Goal: Navigation & Orientation: Find specific page/section

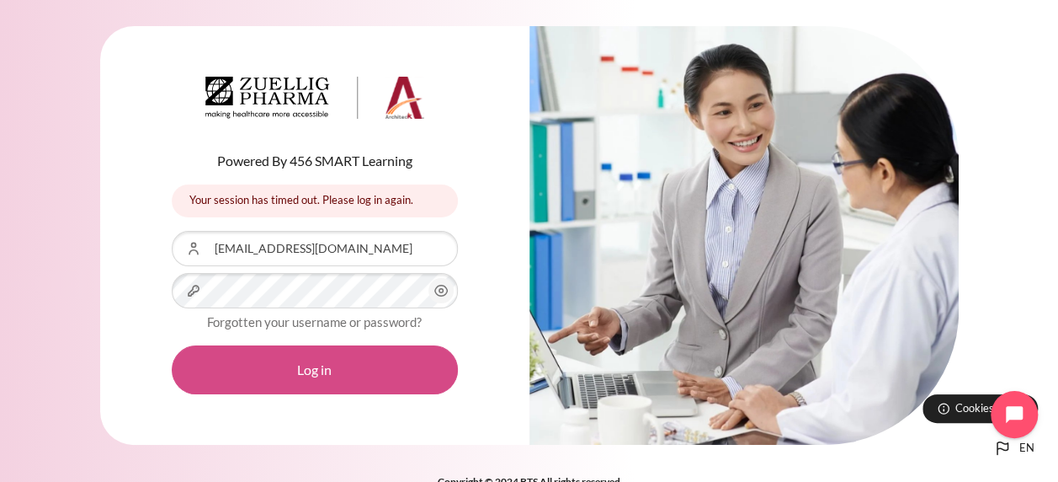
click at [330, 382] on button "Log in" at bounding box center [315, 369] width 286 height 49
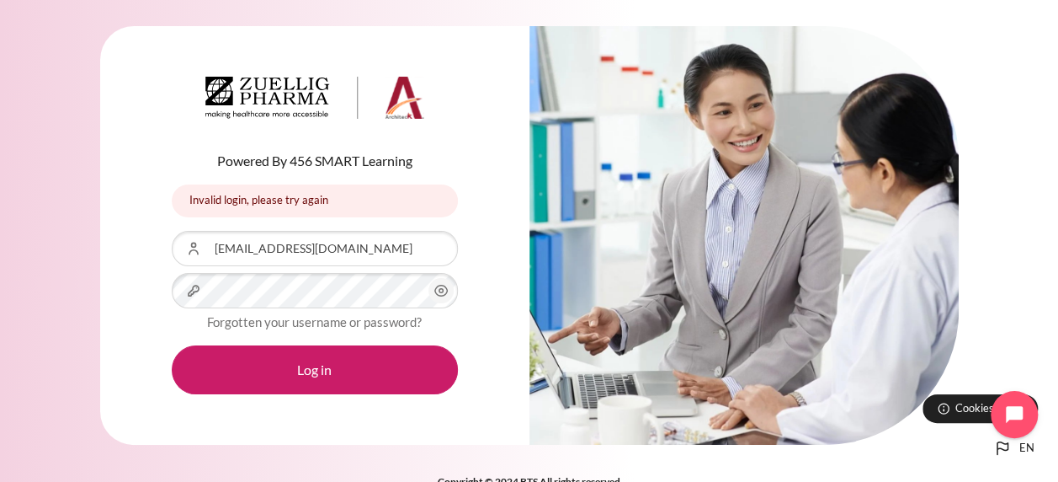
click at [446, 289] on icon "Content" at bounding box center [440, 290] width 13 height 11
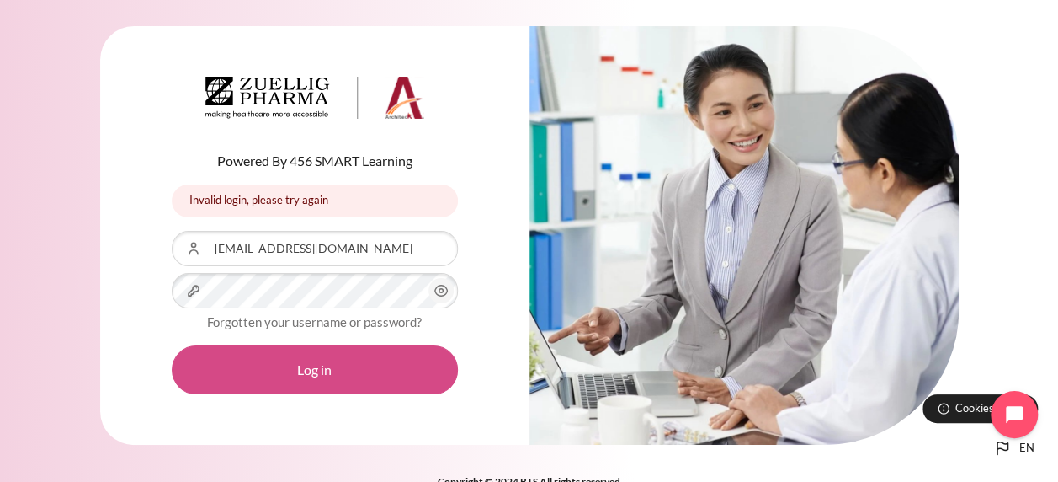
click at [360, 375] on button "Log in" at bounding box center [315, 369] width 286 height 49
